Goal: Task Accomplishment & Management: Use online tool/utility

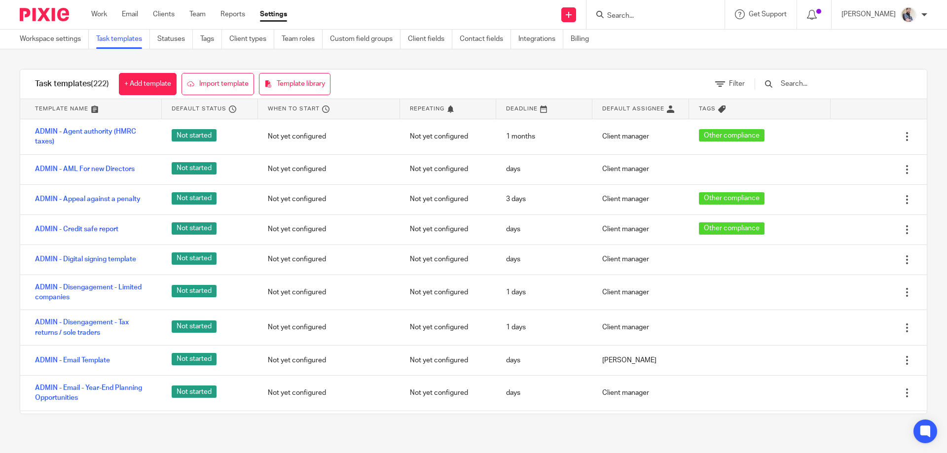
click at [817, 87] on input "text" at bounding box center [836, 83] width 115 height 11
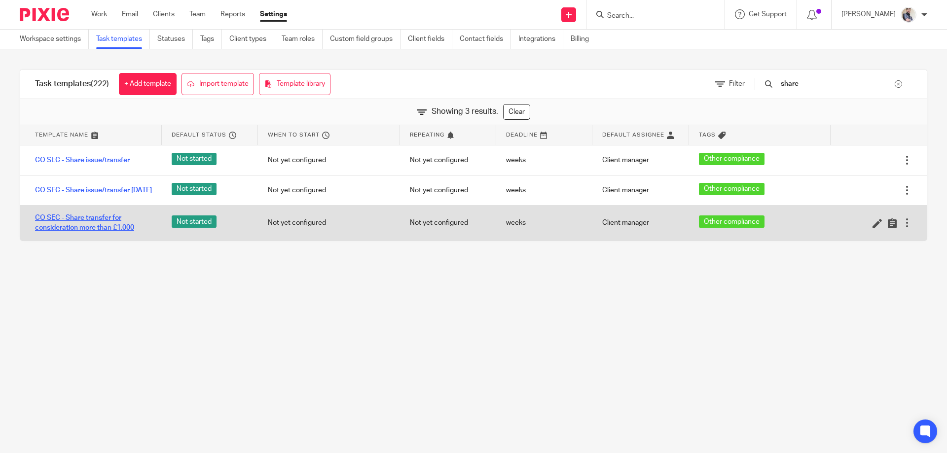
type input "share"
click at [66, 233] on link "CO SEC - Share transfer for consideration more than £1,000" at bounding box center [93, 223] width 117 height 20
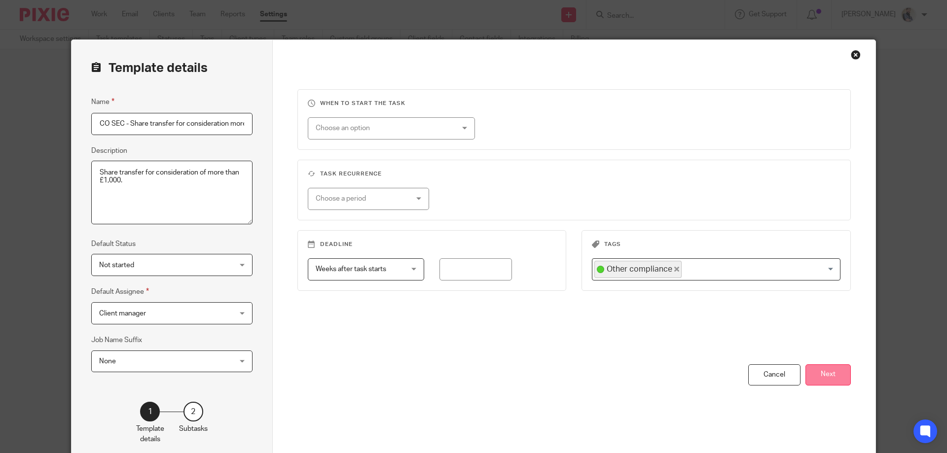
click at [824, 371] on button "Next" at bounding box center [827, 374] width 45 height 21
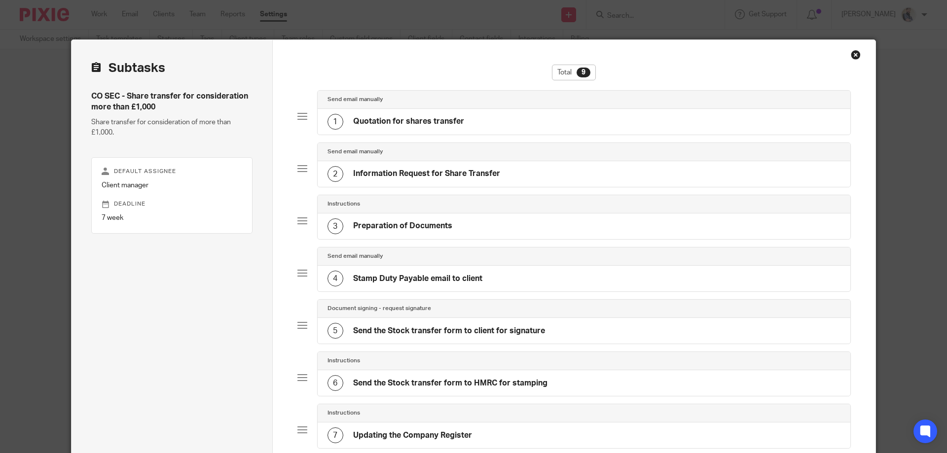
click at [393, 130] on div "1 Quotation for shares transfer" at bounding box center [583, 122] width 533 height 26
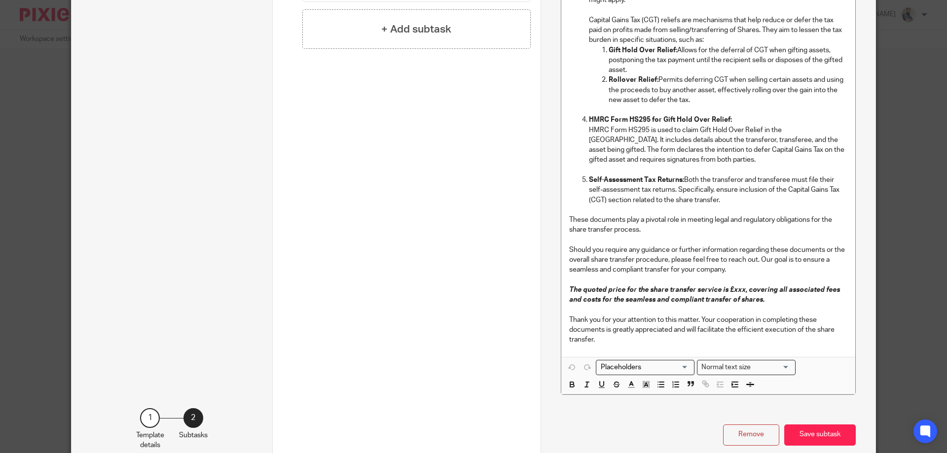
scroll to position [592, 0]
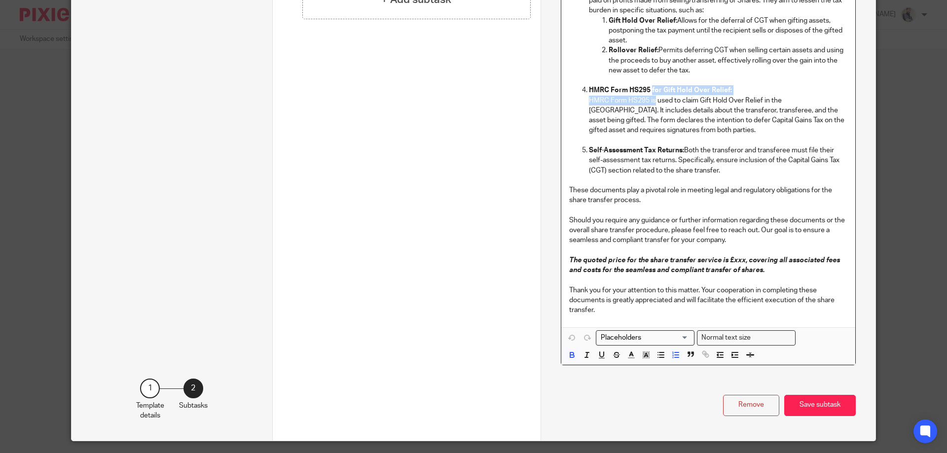
drag, startPoint x: 647, startPoint y: 88, endPoint x: 686, endPoint y: 125, distance: 54.0
click at [686, 125] on li "HMRC Form HS295 for Gift Hold Over Relief: HMRC Form HS295 is used to claim Gif…" at bounding box center [718, 115] width 258 height 60
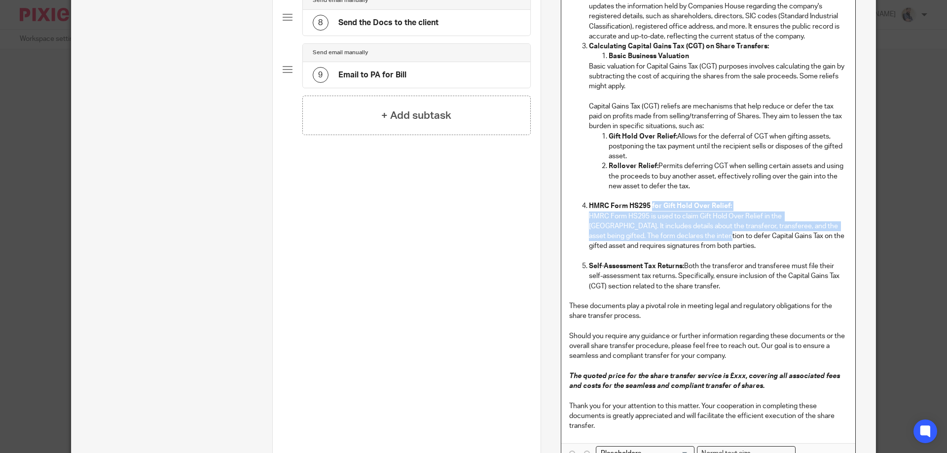
scroll to position [460, 0]
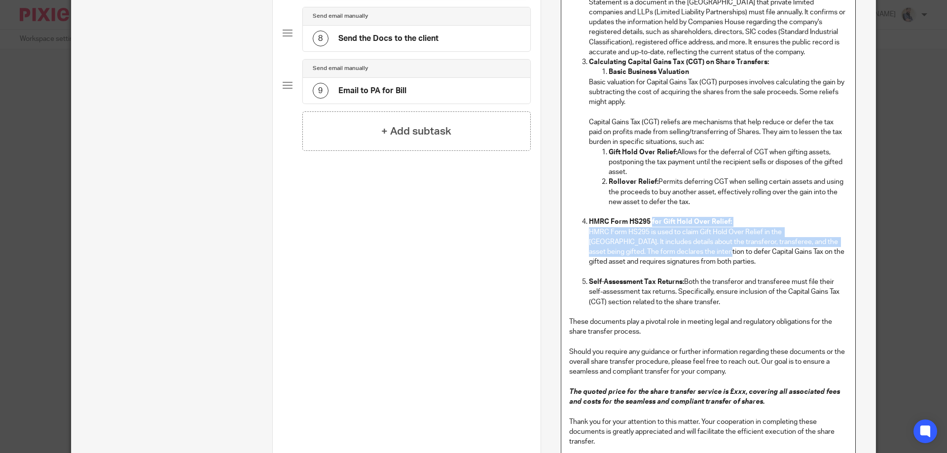
click at [734, 240] on p "HMRC Form HS295 is used to claim Gift Hold Over Relief in the [GEOGRAPHIC_DATA]…" at bounding box center [718, 247] width 258 height 40
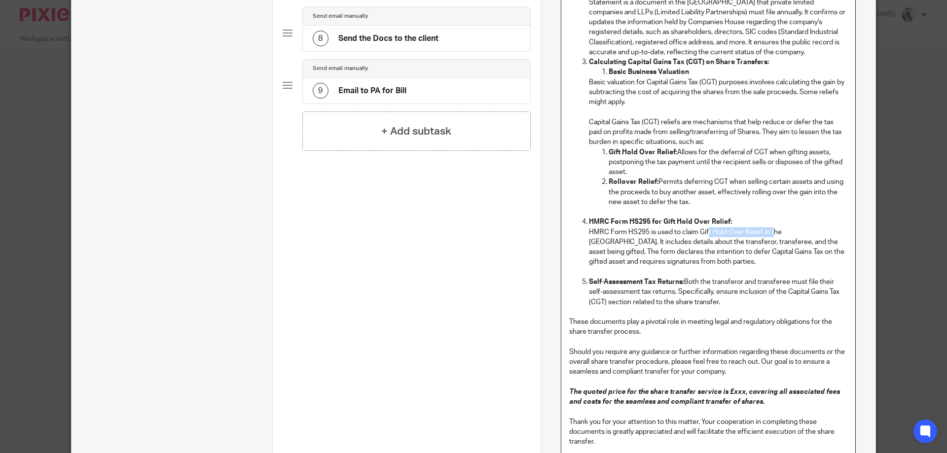
drag, startPoint x: 704, startPoint y: 235, endPoint x: 769, endPoint y: 230, distance: 65.2
click at [769, 230] on p "HMRC Form HS295 is used to claim Gift Hold Over Relief in the [GEOGRAPHIC_DATA]…" at bounding box center [718, 247] width 258 height 40
click at [644, 252] on p "HMRC Form HS295 is used to claim Gift Hold Over Relief in the [GEOGRAPHIC_DATA]…" at bounding box center [718, 247] width 258 height 40
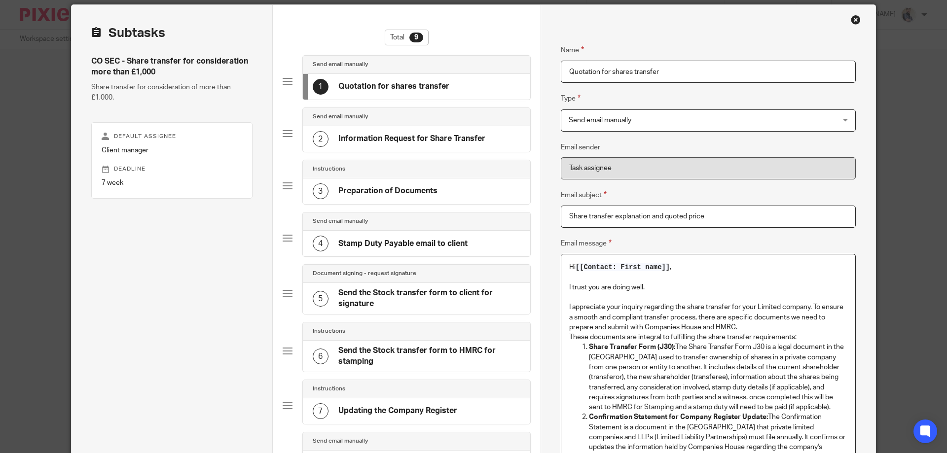
scroll to position [0, 0]
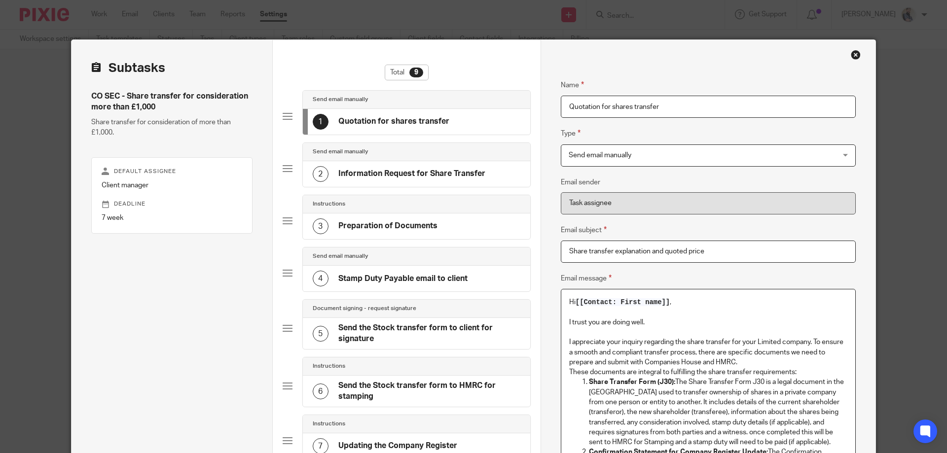
click at [376, 176] on h4 "Information Request for Share Transfer" at bounding box center [411, 174] width 147 height 10
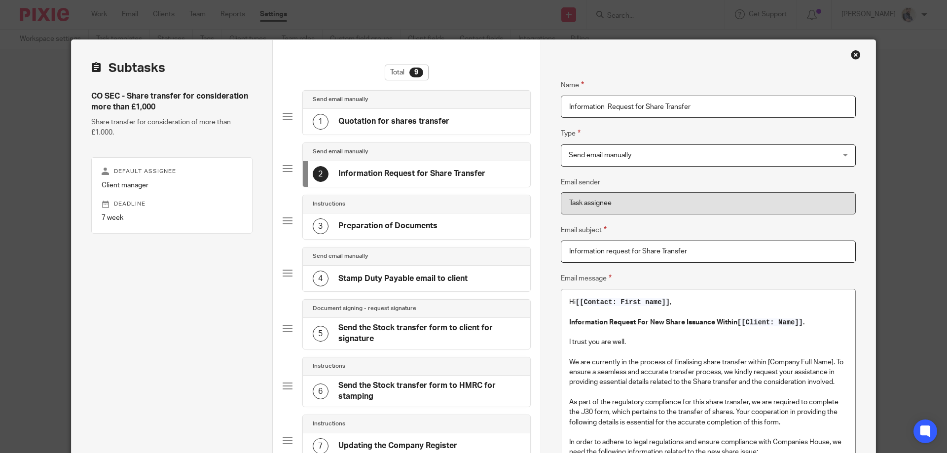
click at [379, 224] on h4 "Preparation of Documents" at bounding box center [387, 226] width 99 height 10
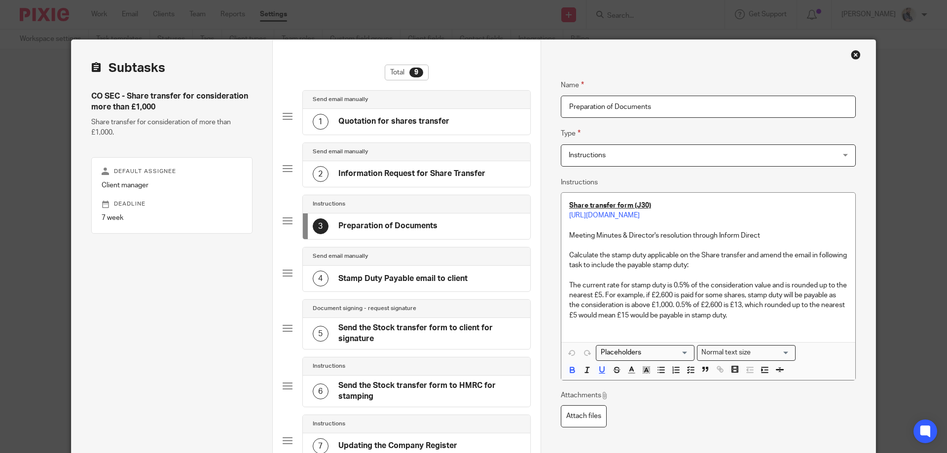
click at [392, 284] on div "4 Stamp Duty Payable email to client" at bounding box center [390, 279] width 155 height 16
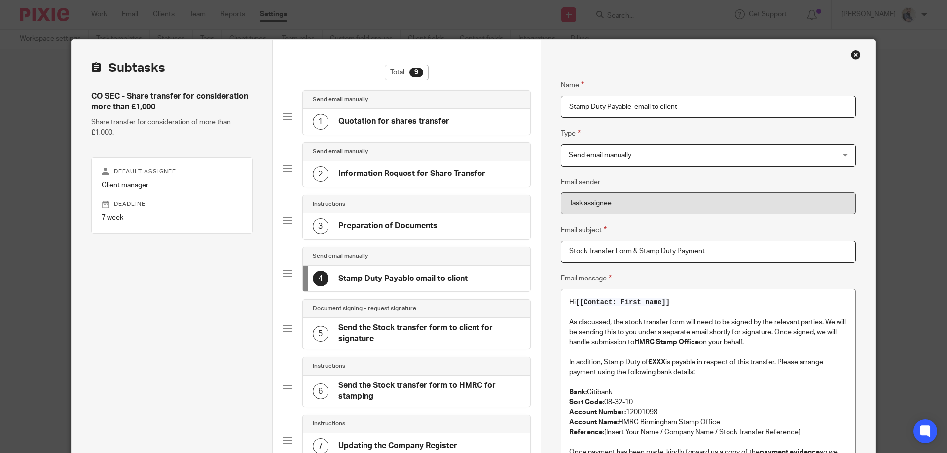
click at [379, 120] on h4 "Quotation for shares transfer" at bounding box center [393, 121] width 111 height 10
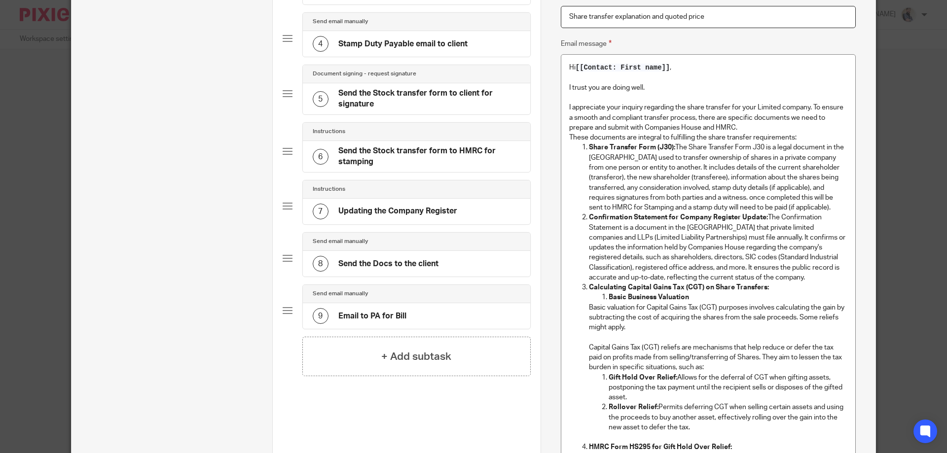
scroll to position [232, 0]
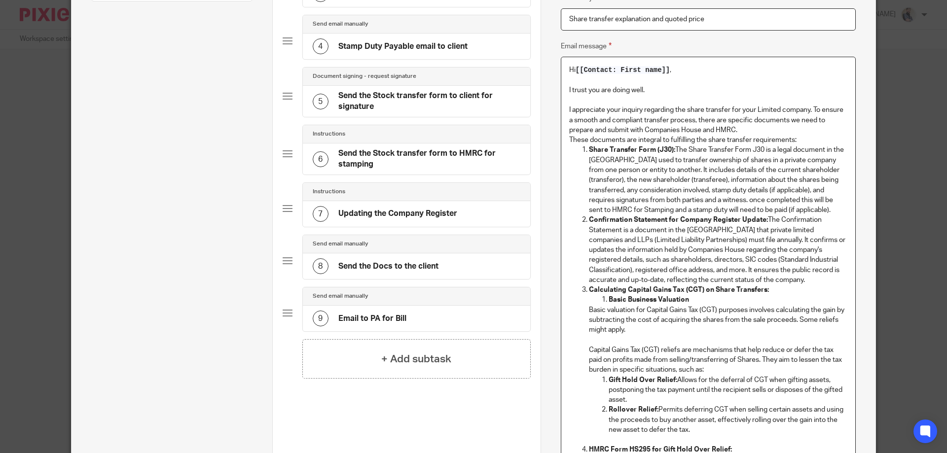
click at [806, 140] on p "These documents are integral to fulfilling the share transfer requirements:" at bounding box center [708, 140] width 278 height 10
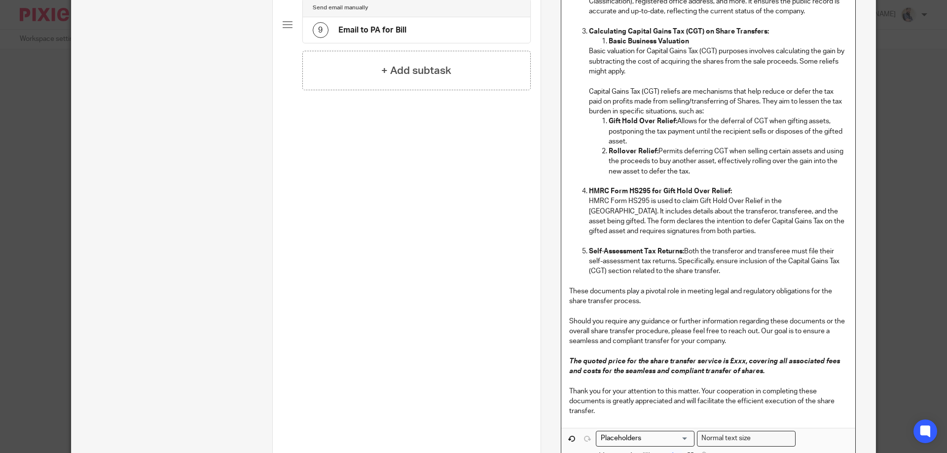
scroll to position [656, 0]
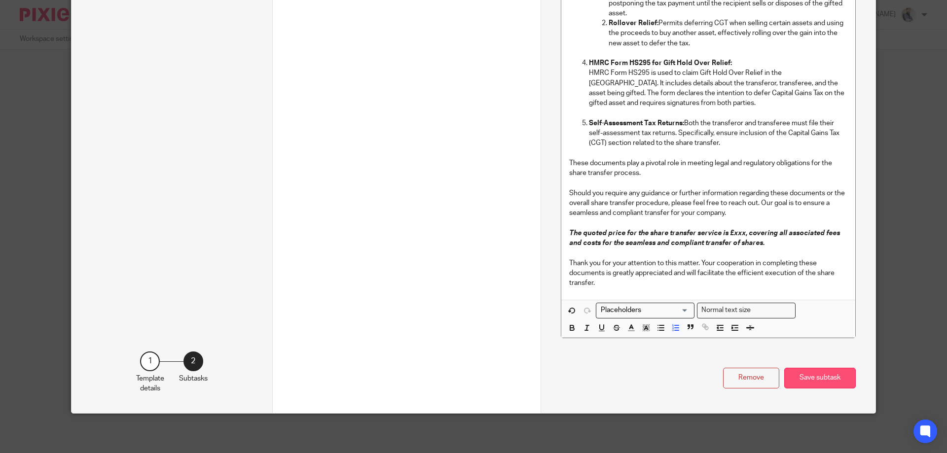
click at [813, 370] on button "Save subtask" at bounding box center [819, 378] width 71 height 21
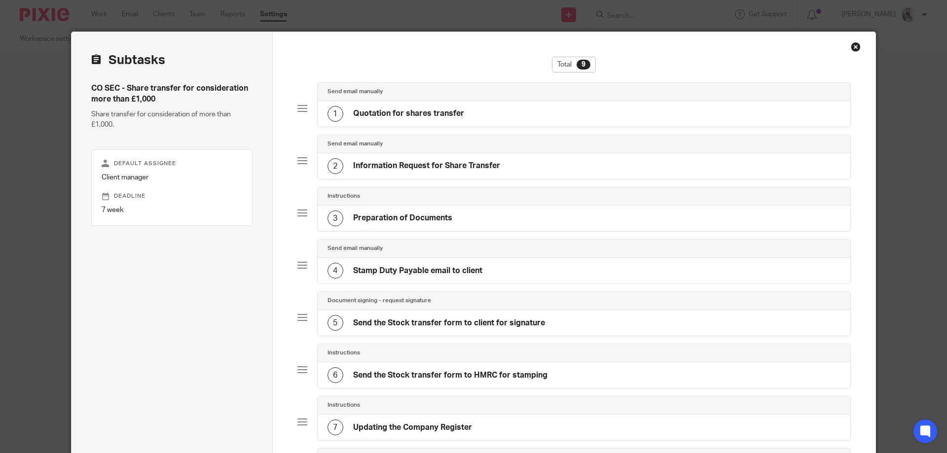
scroll to position [0, 0]
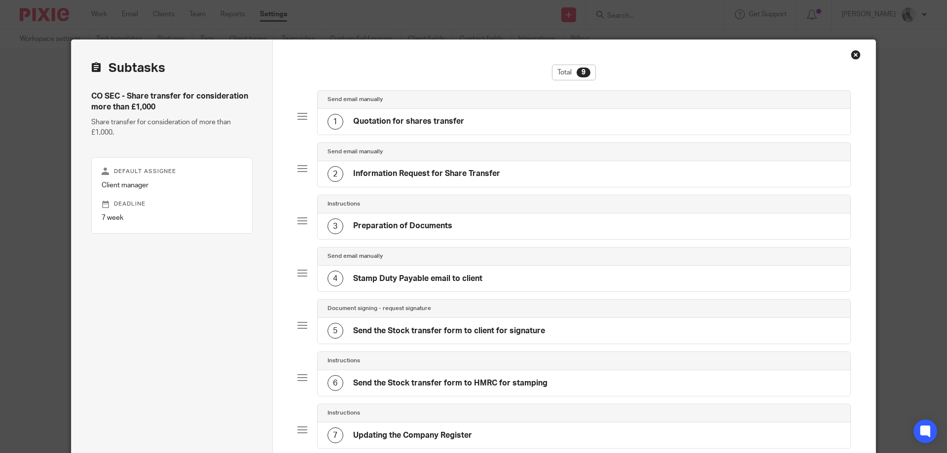
click at [406, 284] on div "4 Stamp Duty Payable email to client" at bounding box center [404, 279] width 155 height 16
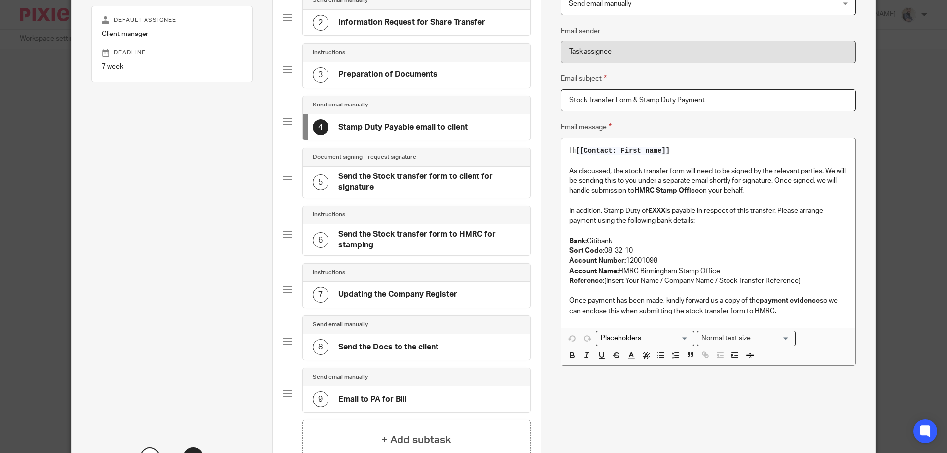
scroll to position [132, 0]
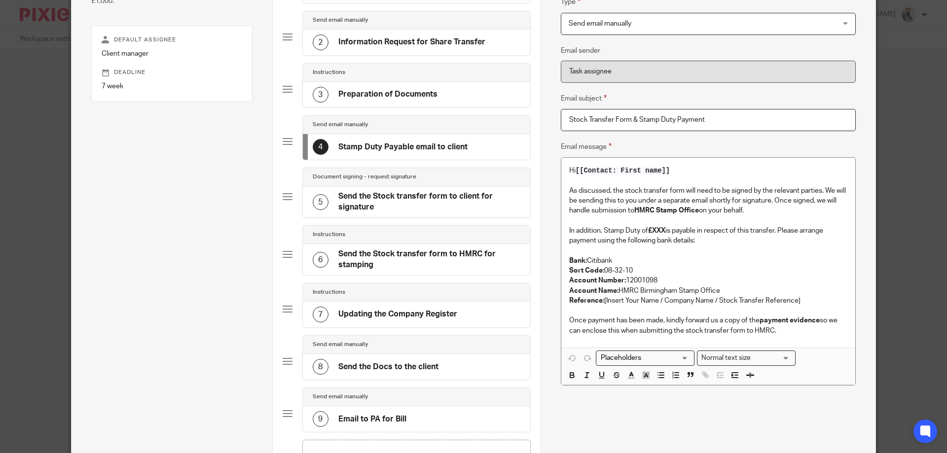
click at [386, 55] on div "2 Information Request for Share Transfer" at bounding box center [416, 43] width 227 height 26
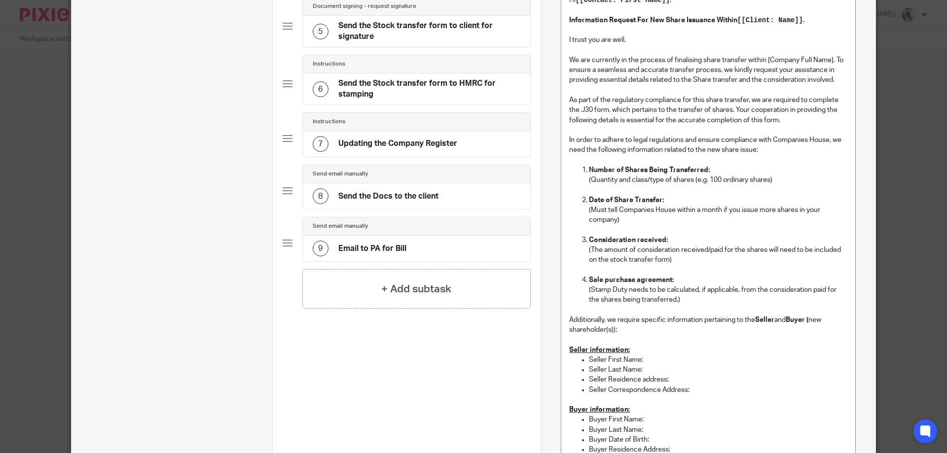
scroll to position [328, 0]
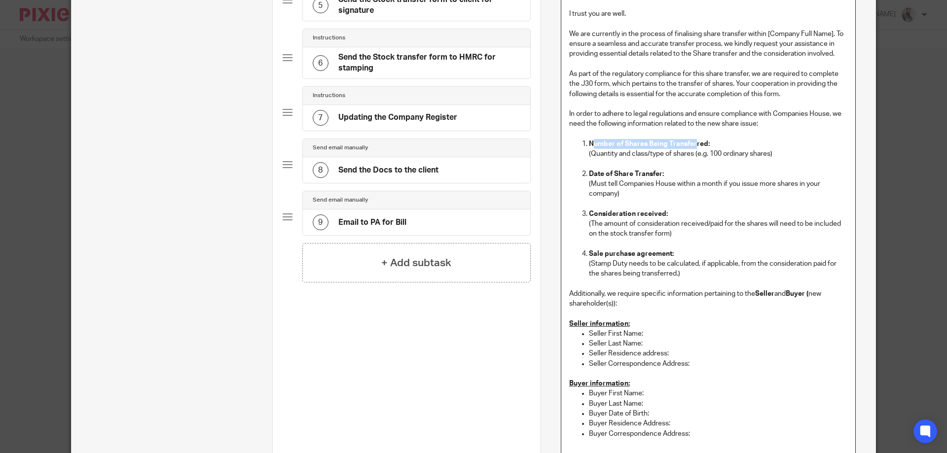
drag, startPoint x: 590, startPoint y: 140, endPoint x: 691, endPoint y: 141, distance: 100.6
click at [691, 141] on strong "Number of Shares Being Transferred:" at bounding box center [649, 144] width 121 height 7
drag, startPoint x: 596, startPoint y: 212, endPoint x: 660, endPoint y: 216, distance: 63.7
click at [660, 216] on strong "Consideration received:" at bounding box center [628, 214] width 79 height 7
drag, startPoint x: 605, startPoint y: 248, endPoint x: 681, endPoint y: 249, distance: 75.9
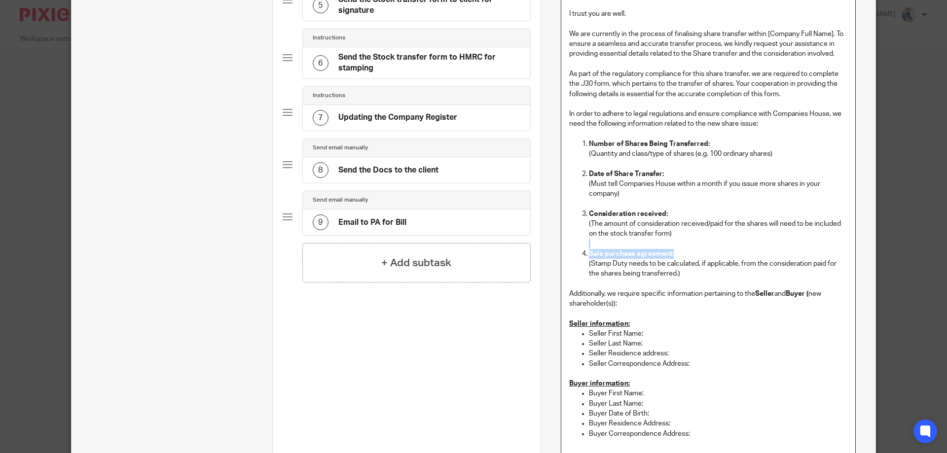
click at [681, 249] on ol "Number of Shares Being Transferred: (Quantity and class/type of shares (e.g. 10…" at bounding box center [708, 209] width 278 height 140
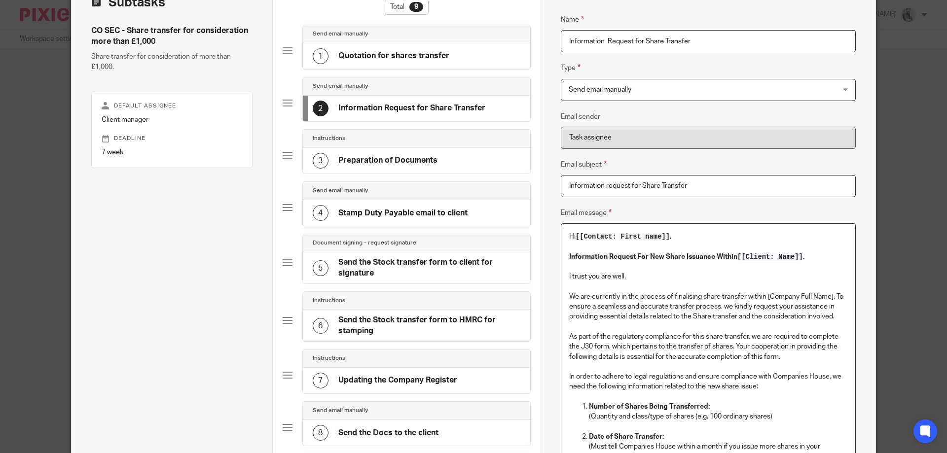
scroll to position [0, 0]
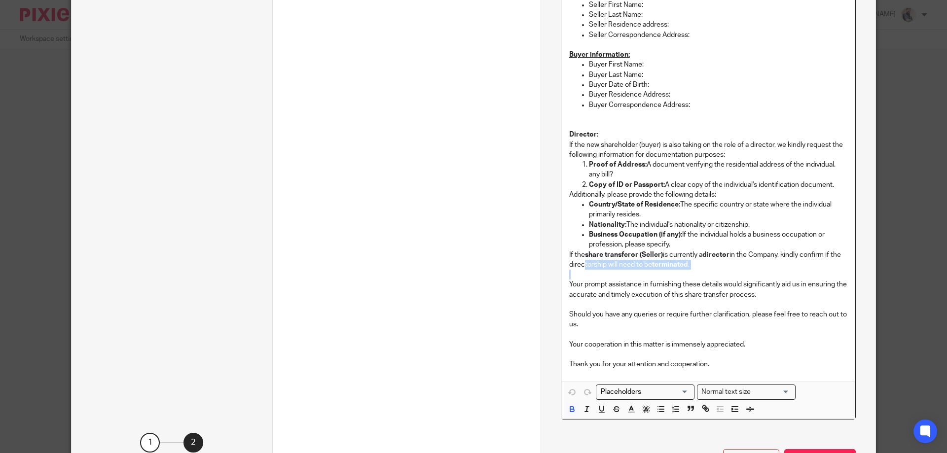
drag, startPoint x: 578, startPoint y: 268, endPoint x: 659, endPoint y: 276, distance: 81.2
click at [659, 276] on div "Hi [[Contact: First name]] , Information Request For New Share Issuance Within …" at bounding box center [708, 6] width 294 height 749
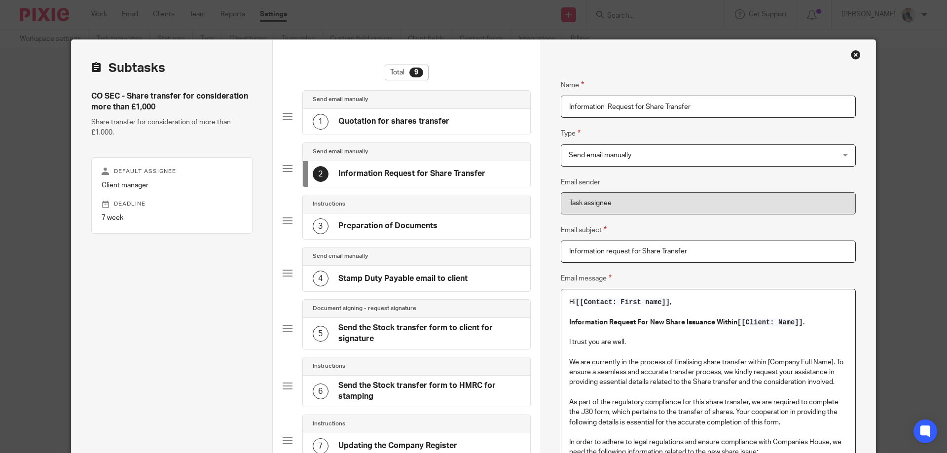
click at [352, 234] on div "3 Preparation of Documents" at bounding box center [375, 226] width 125 height 16
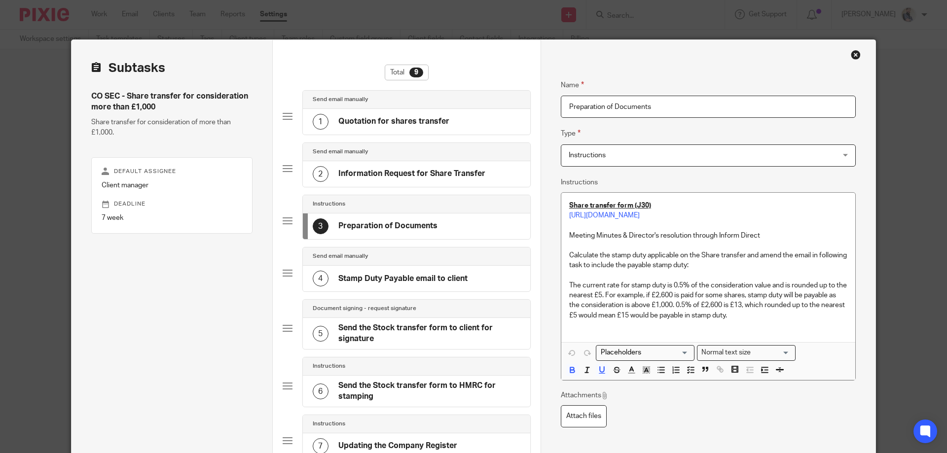
click at [366, 279] on h4 "Stamp Duty Payable email to client" at bounding box center [402, 279] width 129 height 10
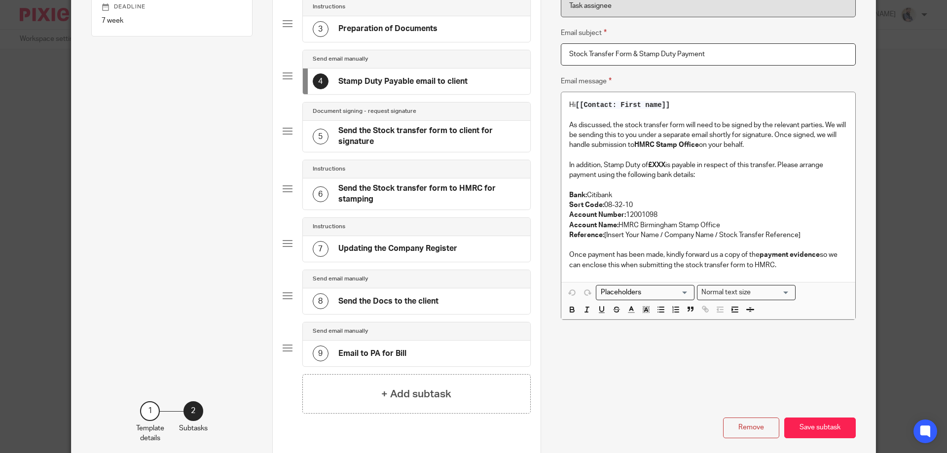
click at [382, 40] on div "3 Preparation of Documents" at bounding box center [416, 29] width 227 height 26
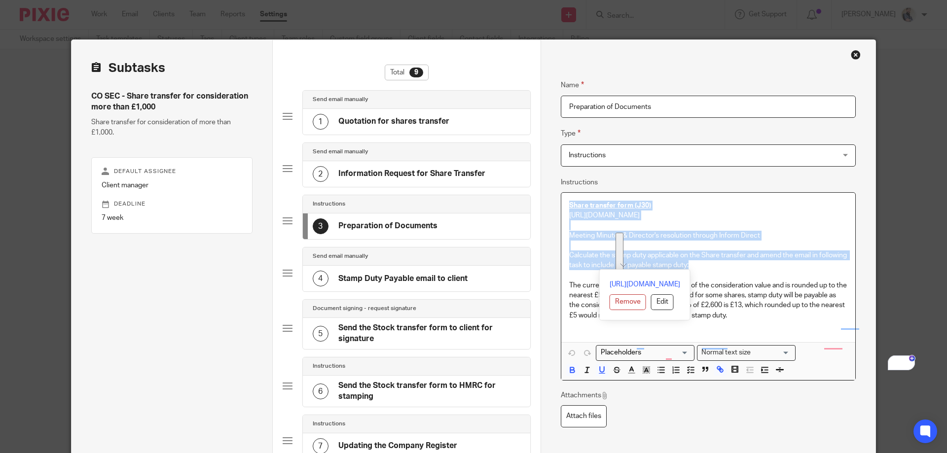
drag, startPoint x: 566, startPoint y: 202, endPoint x: 745, endPoint y: 268, distance: 190.6
click at [745, 268] on div "Share transfer form (J30) [URL][DOMAIN_NAME] Meeting Minutes & Director's resol…" at bounding box center [708, 267] width 294 height 149
click at [656, 373] on icon "button" at bounding box center [660, 369] width 9 height 9
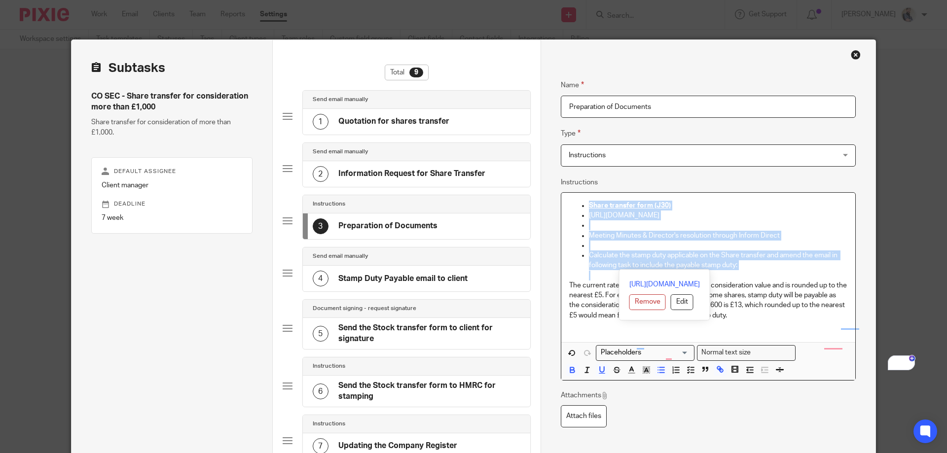
click at [571, 259] on ul "Share transfer form (J30) [URL][DOMAIN_NAME] Meeting Minutes & Director's resol…" at bounding box center [708, 241] width 278 height 80
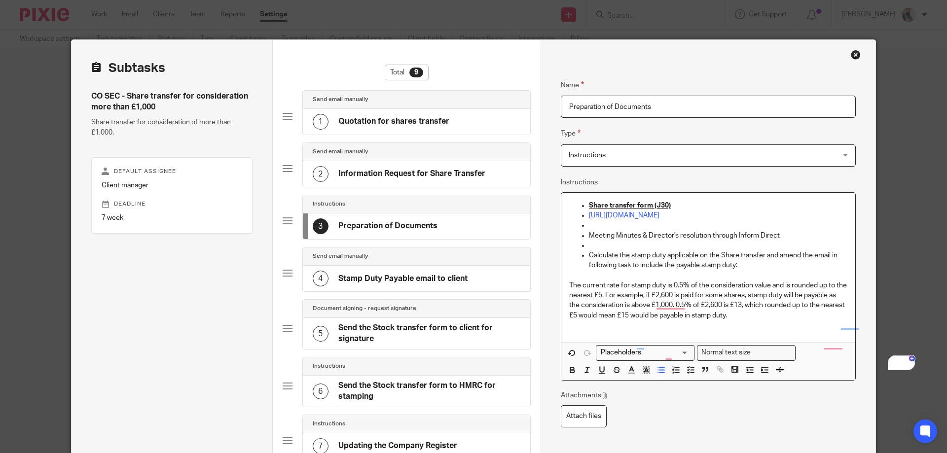
click at [583, 228] on ul "Share transfer form (J30) [URL][DOMAIN_NAME] Meeting Minutes & Director's resol…" at bounding box center [708, 241] width 278 height 80
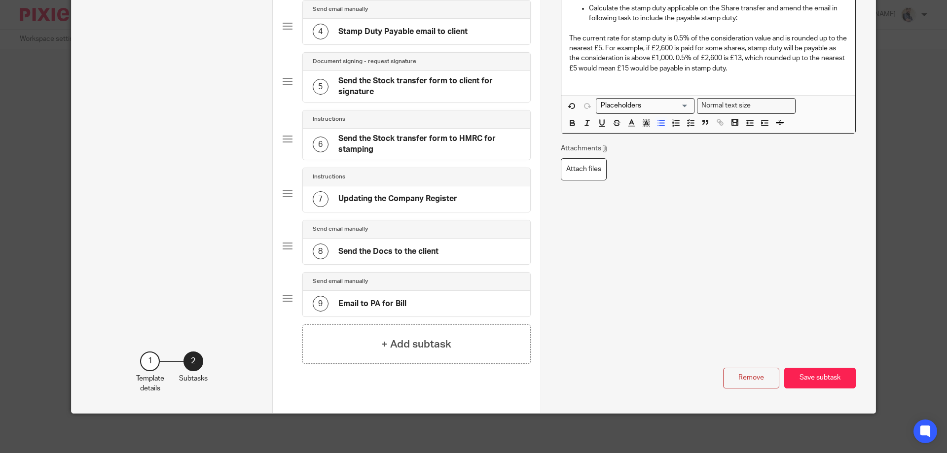
scroll to position [247, 0]
click at [792, 378] on button "Save subtask" at bounding box center [819, 378] width 71 height 21
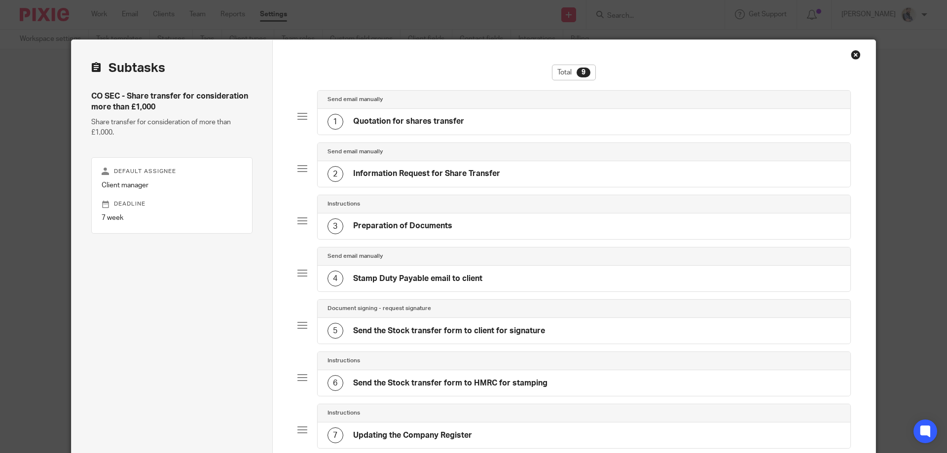
scroll to position [0, 0]
click at [396, 273] on div "4 Stamp Duty Payable email to client" at bounding box center [404, 279] width 155 height 16
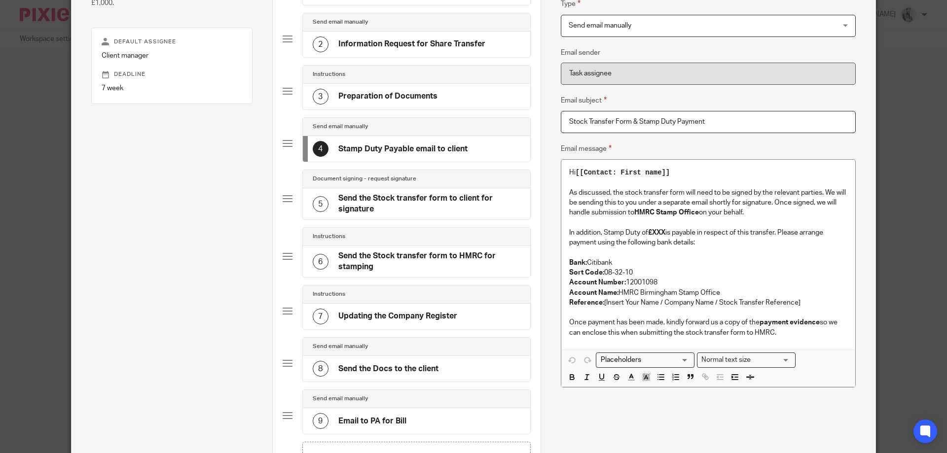
scroll to position [132, 0]
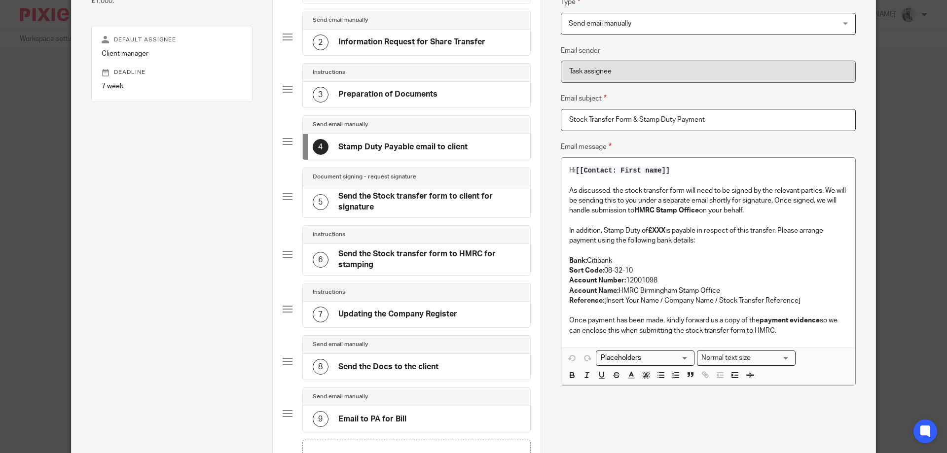
click at [595, 426] on div "Name Stamp Duty Payable email to client Type Send email manually Send email man…" at bounding box center [708, 191] width 295 height 516
click at [821, 188] on p "As discussed, the stock transfer form will need to be signed by the relevant pa…" at bounding box center [708, 201] width 278 height 30
click at [394, 200] on h4 "Send the Stock transfer form to client for signature" at bounding box center [429, 201] width 182 height 21
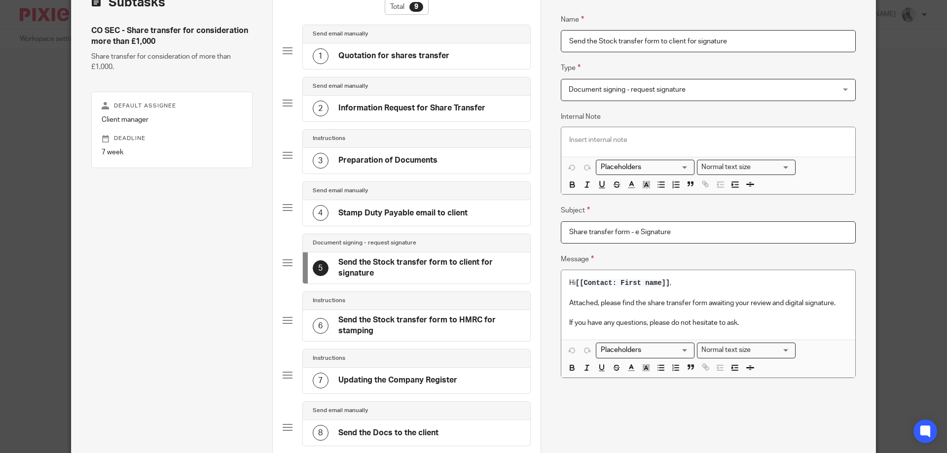
scroll to position [137, 0]
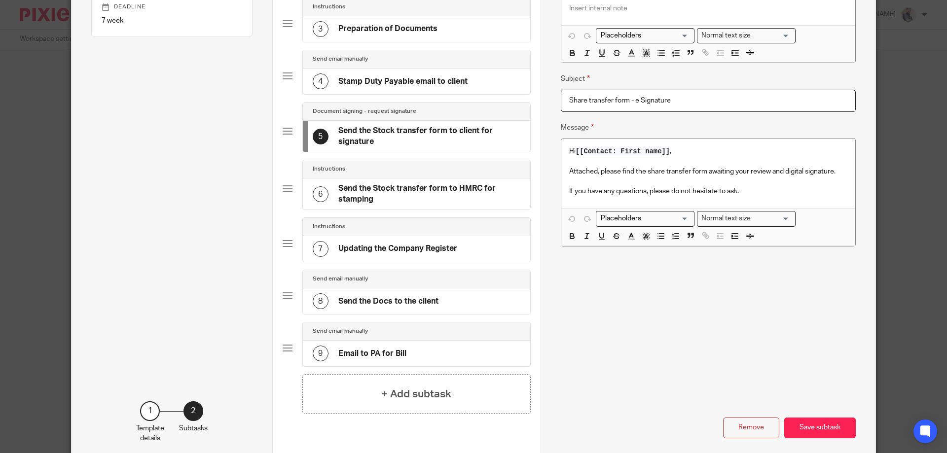
click at [371, 204] on h4 "Send the Stock transfer form to HMRC for stamping" at bounding box center [429, 193] width 182 height 21
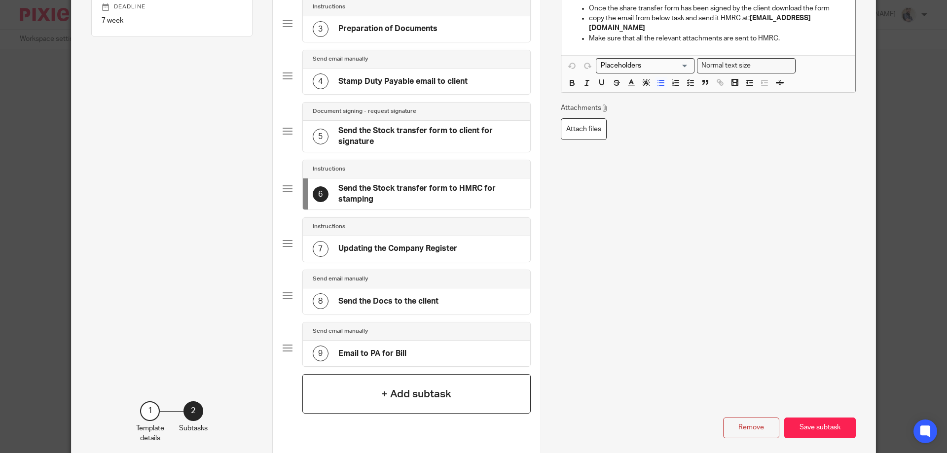
click at [407, 400] on h4 "+ Add subtask" at bounding box center [416, 394] width 70 height 15
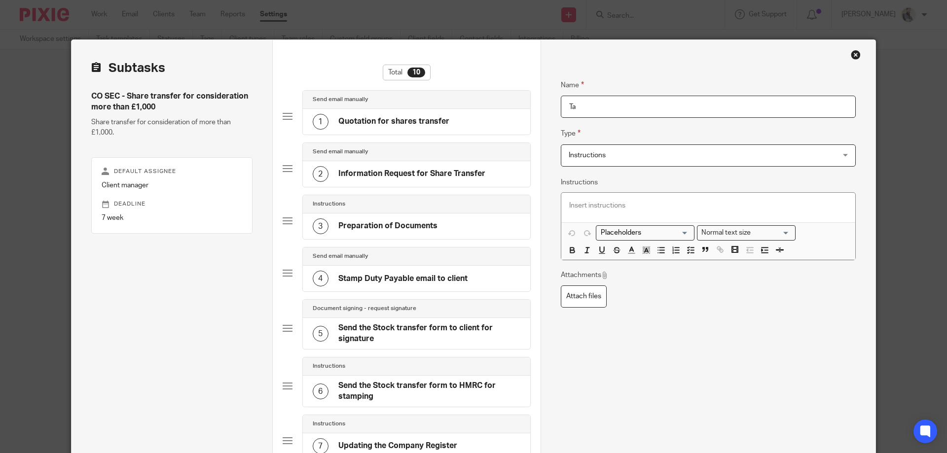
type input "T"
click at [655, 378] on div "Name Email to stamp duty Type Instructions Instructions Instructions Document s…" at bounding box center [708, 281] width 295 height 432
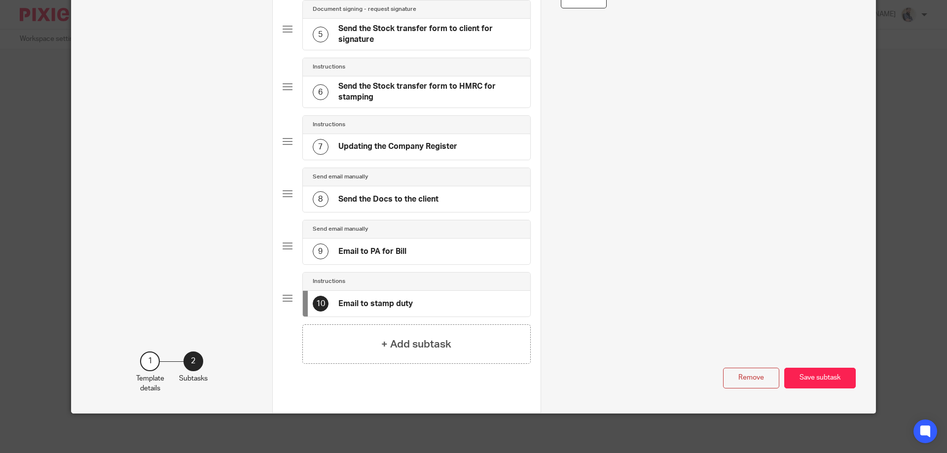
drag, startPoint x: 357, startPoint y: 309, endPoint x: 375, endPoint y: 303, distance: 19.2
click at [375, 303] on h4 "Email to stamp duty" at bounding box center [375, 304] width 74 height 10
type input "Email to HMRC for stamp duty"
click at [800, 375] on button "Save subtask" at bounding box center [819, 378] width 71 height 21
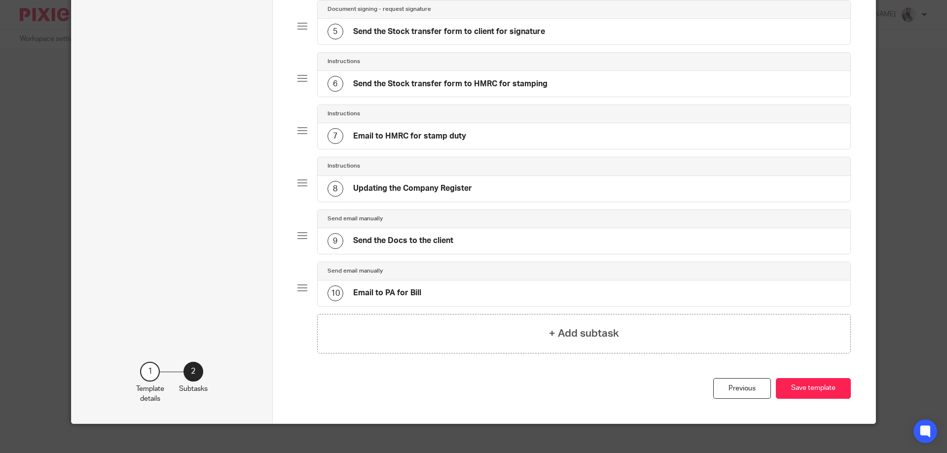
click at [417, 140] on h4 "Email to HMRC for stamp duty" at bounding box center [409, 136] width 113 height 10
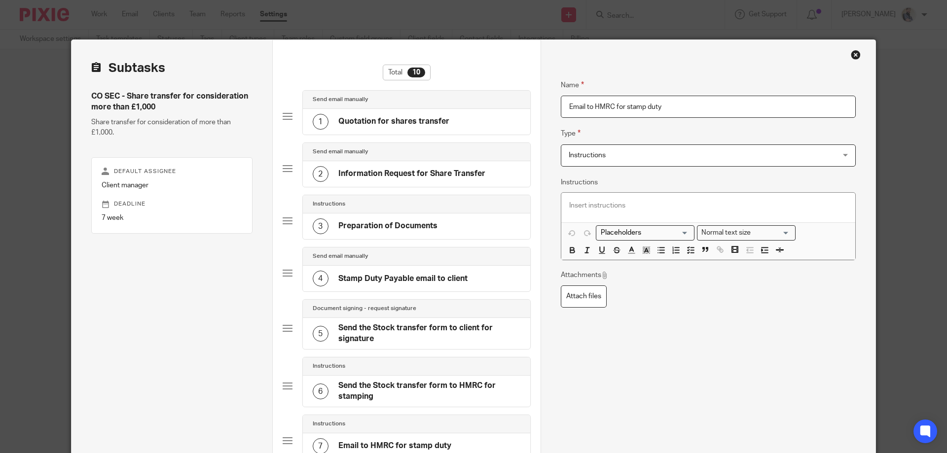
click at [567, 60] on div "Name Quotation for shares transfer Type Send email manually Send email manually…" at bounding box center [707, 376] width 335 height 672
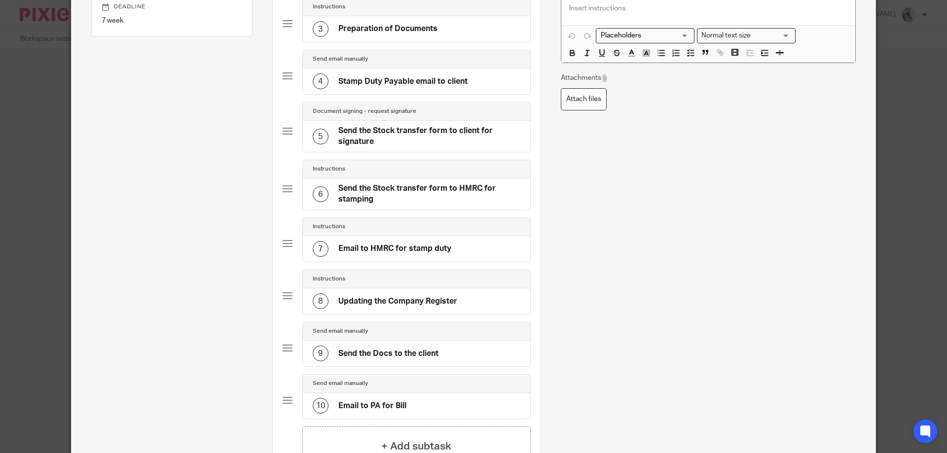
scroll to position [197, 0]
click at [371, 312] on div "8 Updating the Company Register" at bounding box center [416, 301] width 227 height 26
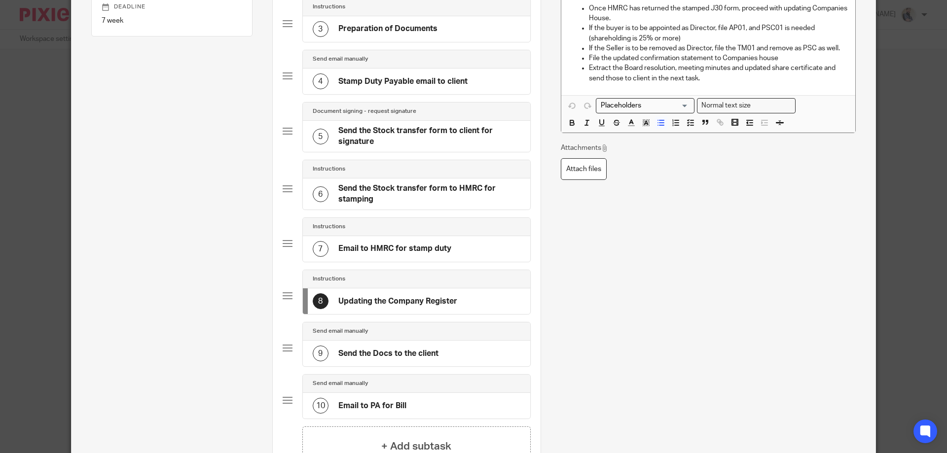
click at [375, 349] on h4 "Send the Docs to the client" at bounding box center [388, 354] width 100 height 10
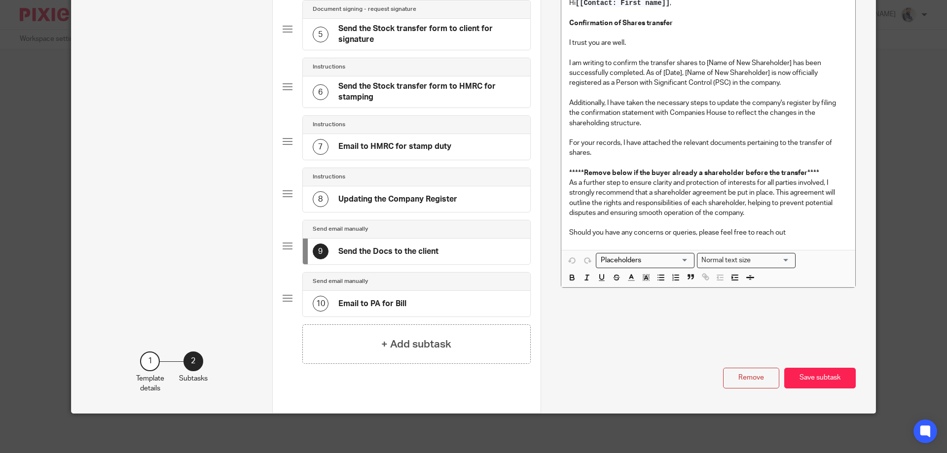
click at [355, 309] on h4 "Email to PA for Bill" at bounding box center [372, 304] width 68 height 10
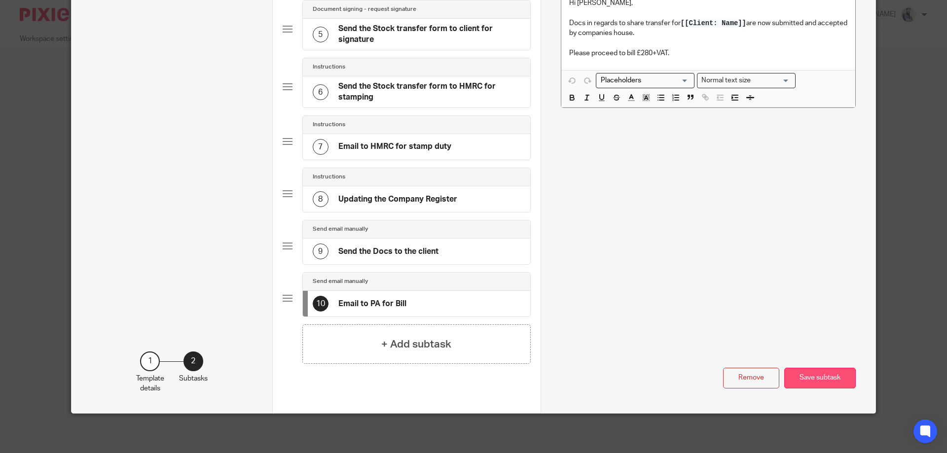
click at [787, 378] on button "Save subtask" at bounding box center [819, 378] width 71 height 21
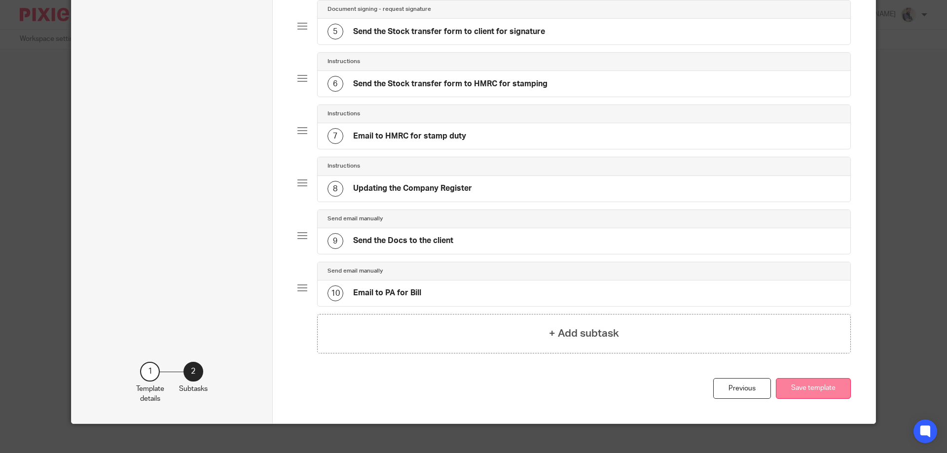
click at [797, 388] on button "Save template" at bounding box center [812, 388] width 75 height 21
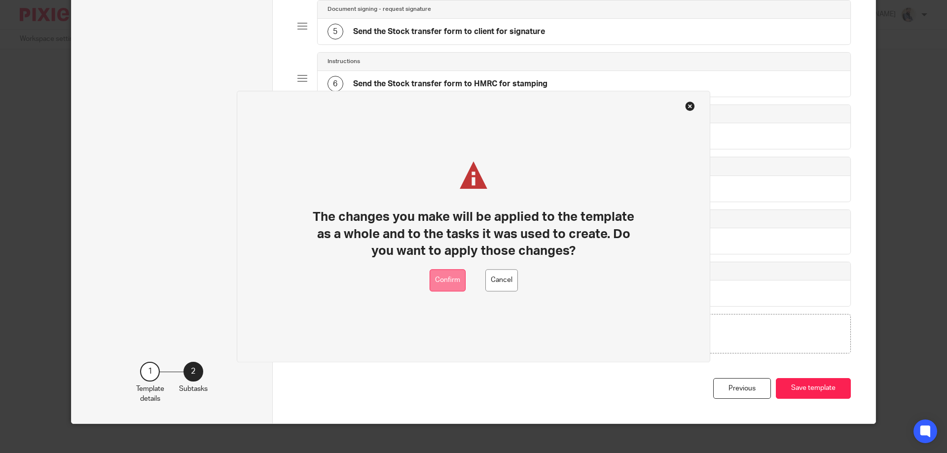
click at [438, 286] on button "Confirm" at bounding box center [447, 280] width 36 height 22
